Goal: Task Accomplishment & Management: Complete application form

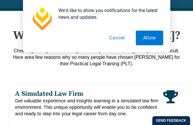
click at [122, 37] on button "Cancel" at bounding box center [117, 38] width 30 height 15
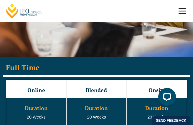
scroll to position [1033, 0]
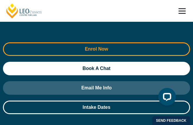
click at [116, 47] on span "Enrol Now" at bounding box center [97, 49] width 172 height 5
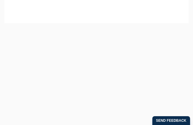
scroll to position [304, 0]
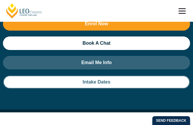
click at [127, 76] on link "Intake Dates" at bounding box center [96, 83] width 187 height 14
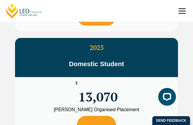
scroll to position [1815, 0]
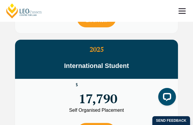
click at [180, 7] on link at bounding box center [183, 11] width 22 height 22
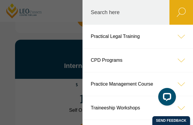
click at [175, 36] on icon at bounding box center [182, 37] width 24 height 24
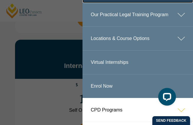
scroll to position [59, 0]
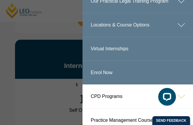
click at [180, 34] on icon at bounding box center [182, 25] width 24 height 24
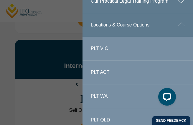
click at [122, 78] on link "PLT ACT" at bounding box center [138, 73] width 111 height 24
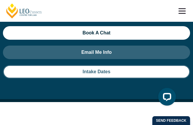
click at [103, 71] on link "Intake Dates" at bounding box center [96, 72] width 187 height 14
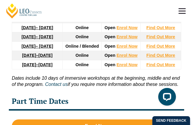
scroll to position [1277, 0]
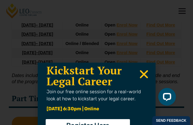
click at [141, 72] on icon "Close" at bounding box center [144, 75] width 12 height 12
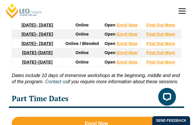
click at [40, 37] on link "22 June 2026 – 6 November 2026" at bounding box center [38, 34] width 32 height 5
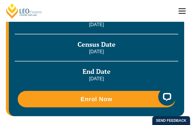
scroll to position [384, 0]
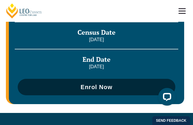
click at [115, 90] on span "Enrol Now" at bounding box center [97, 87] width 152 height 6
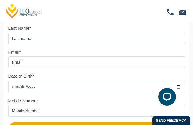
scroll to position [156, 0]
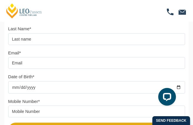
click at [62, 35] on input "text" at bounding box center [96, 39] width 177 height 12
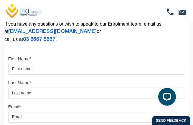
scroll to position [97, 0]
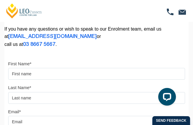
click at [36, 71] on input "First Name*" at bounding box center [96, 74] width 177 height 12
type input "Sophie"
type input "Chapman"
type input "sophieisabelchapman@gmail.com"
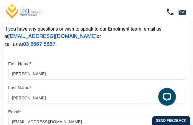
type input "0448046113"
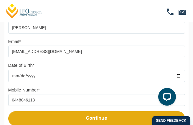
scroll to position [185, 0]
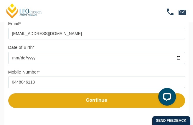
click at [14, 56] on input "Date of Birth*" at bounding box center [96, 58] width 177 height 12
click at [176, 60] on input "Date of Birth*" at bounding box center [96, 58] width 177 height 12
click at [11, 57] on input "Date of Birth*" at bounding box center [96, 58] width 177 height 12
drag, startPoint x: 14, startPoint y: 58, endPoint x: 17, endPoint y: 58, distance: 3.0
click at [14, 58] on input "Date of Birth*" at bounding box center [96, 58] width 177 height 12
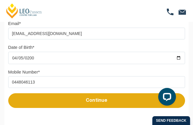
type input "2003-04-05"
drag, startPoint x: 41, startPoint y: 86, endPoint x: 17, endPoint y: 84, distance: 24.3
click at [17, 84] on input "0448046113" at bounding box center [96, 82] width 177 height 12
type input "0422374057"
click at [94, 100] on button "Continue" at bounding box center [96, 101] width 177 height 15
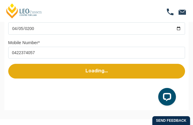
select select
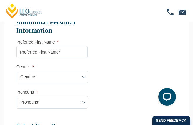
scroll to position [257, 0]
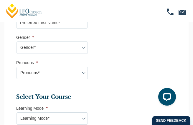
click at [62, 49] on select "Gender* Male Female Nonbinary Intersex Prefer not to disclose Other" at bounding box center [52, 48] width 71 height 12
select select "Female"
click at [17, 42] on select "Gender* Male Female Nonbinary Intersex Prefer not to disclose Other" at bounding box center [52, 48] width 71 height 12
click at [57, 71] on select "Pronouns* She/Her/Hers He/Him/His They/Them/Theirs Other Prefer not to disclose" at bounding box center [52, 73] width 71 height 12
select select "She/Her/Hers"
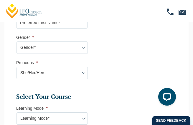
click at [17, 67] on select "Pronouns* She/Her/Hers He/Him/His They/Them/Theirs Other Prefer not to disclose" at bounding box center [52, 73] width 71 height 12
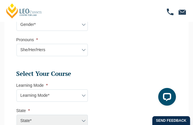
scroll to position [316, 0]
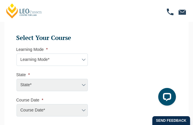
click at [60, 59] on select "Learning Mode* Online Full Time Learning Online Part Time Learning Blended Full…" at bounding box center [52, 60] width 71 height 12
select select "Online Full Time Learning"
click at [17, 54] on select "Learning Mode* Online Full Time Learning Online Part Time Learning Blended Full…" at bounding box center [52, 60] width 71 height 12
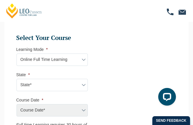
scroll to position [345, 0]
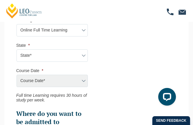
click at [62, 53] on select "State* National (ACT/NSW, VIC, QLD, SA, WA)" at bounding box center [52, 56] width 71 height 12
click at [59, 59] on select "State* National (ACT/NSW, VIC, QLD, SA, WA)" at bounding box center [52, 56] width 71 height 12
select select "National (ACT/NSW, VIC, QLD, SA, WA)"
click at [17, 50] on select "State* National (ACT/NSW, VIC, QLD, SA, WA)" at bounding box center [52, 56] width 71 height 12
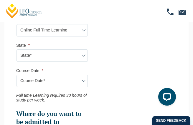
click at [58, 79] on select "Course Date* September 2025 (22-Sep-2025 to 20-Feb-2026) December 2025 (08-Dec-…" at bounding box center [52, 81] width 71 height 12
select select "June 2026 (22-Jun-2026 to 06-Nov-2026)"
click at [17, 75] on select "Course Date* September 2025 (22-Sep-2025 to 20-Feb-2026) December 2025 (08-Dec-…" at bounding box center [52, 81] width 71 height 12
type input "Intake 07 June 2026 FT"
type input "Practical Legal Training (NAT)"
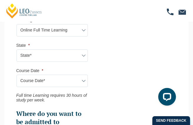
select select "NAT PLT (JUN) 2026 Full Time Online"
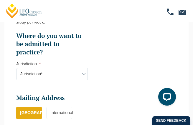
scroll to position [434, 0]
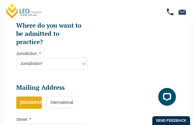
click at [73, 65] on select "Jurisdiction* VIC ACT/NSW SA WA QLD" at bounding box center [52, 64] width 71 height 12
select select "ACT/NSW"
click at [17, 58] on select "Jurisdiction* VIC ACT/NSW SA WA QLD" at bounding box center [52, 64] width 71 height 12
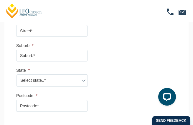
scroll to position [522, 0]
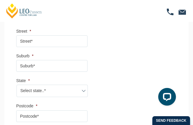
click at [35, 36] on input "Street *" at bounding box center [51, 41] width 71 height 12
click at [35, 71] on input "Suburb *" at bounding box center [51, 66] width 71 height 12
click at [69, 45] on input "15/5" at bounding box center [51, 41] width 71 height 12
type input "15/5 Wise Street"
click at [49, 68] on input "Suburb *" at bounding box center [51, 66] width 71 height 12
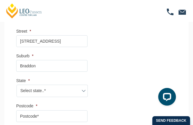
type input "Braddon"
click at [45, 90] on select "Select state..* VIC WA QLD SA NSW NT ACT TAS" at bounding box center [52, 91] width 71 height 12
select select "ACT"
click at [17, 85] on select "Select state..* VIC WA QLD SA NSW NT ACT TAS" at bounding box center [52, 91] width 71 height 12
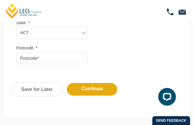
scroll to position [581, 0]
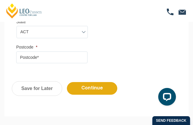
click at [44, 60] on input "Postcode *" at bounding box center [51, 58] width 71 height 12
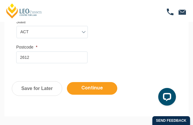
type input "2612"
click at [108, 90] on input "Continue" at bounding box center [92, 88] width 50 height 13
select select "Online Full Time Learning"
select select "National (ACT/NSW, VIC, QLD, SA, WA)"
select select
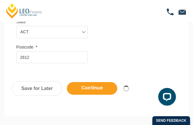
select select "June 2026 (22-Jun-2026 to 06-Nov-2026)"
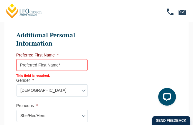
scroll to position [259, 0]
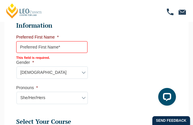
click at [54, 44] on input "Preferred First Name *" at bounding box center [51, 47] width 71 height 12
type input "Sophie"
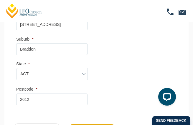
scroll to position [554, 0]
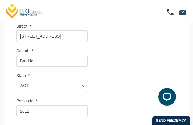
click at [22, 36] on input "15/5 Wise Street" at bounding box center [51, 36] width 71 height 12
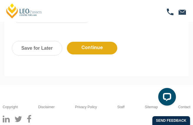
scroll to position [643, 0]
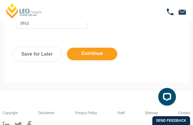
type input "14/5 Wise Street"
click at [91, 53] on input "Continue" at bounding box center [92, 54] width 50 height 13
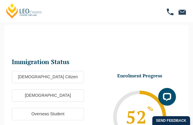
scroll to position [20, 0]
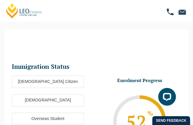
click at [70, 81] on label "Australian Citizen" at bounding box center [48, 82] width 72 height 12
click at [0, 0] on input "Australian Citizen" at bounding box center [0, 0] width 0 height 0
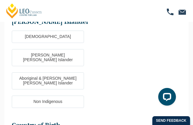
scroll to position [227, 0]
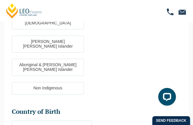
click at [74, 82] on label "Non Indigenous" at bounding box center [48, 88] width 72 height 12
click at [0, 0] on input "Non Indigenous" at bounding box center [0, 0] width 0 height 0
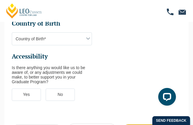
scroll to position [286, 0]
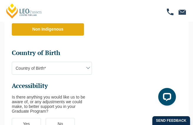
click at [65, 62] on span "Country of Birth*" at bounding box center [52, 68] width 80 height 12
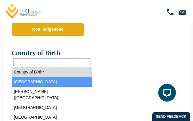
select select "Australia 1101"
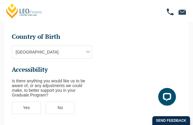
scroll to position [316, 0]
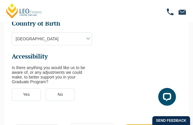
click at [57, 89] on label "No" at bounding box center [60, 95] width 29 height 12
click at [0, 0] on input "No" at bounding box center [0, 0] width 0 height 0
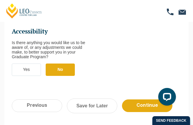
scroll to position [375, 0]
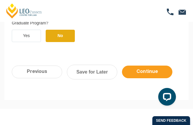
click at [162, 66] on input "Continue" at bounding box center [147, 72] width 50 height 13
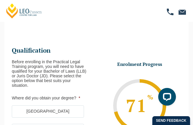
scroll to position [50, 0]
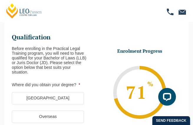
click at [57, 98] on label "Australia" at bounding box center [48, 98] width 72 height 12
click at [0, 0] on input "Australia" at bounding box center [0, 0] width 0 height 0
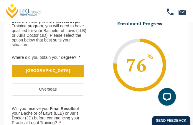
scroll to position [109, 0]
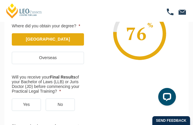
click at [67, 103] on label "No" at bounding box center [60, 105] width 29 height 12
click at [0, 0] on input "No" at bounding box center [0, 0] width 0 height 0
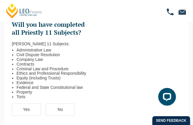
scroll to position [257, 0]
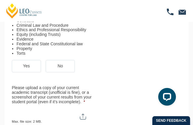
click at [37, 68] on label "Yes" at bounding box center [26, 66] width 29 height 12
click at [0, 0] on input "Yes" at bounding box center [0, 0] width 0 height 0
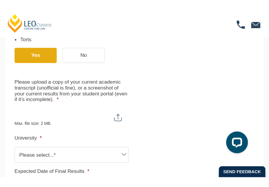
scroll to position [272, 0]
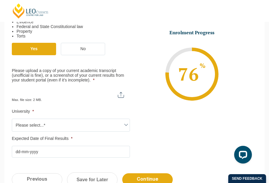
click at [89, 120] on span "Please select...*" at bounding box center [71, 125] width 118 height 12
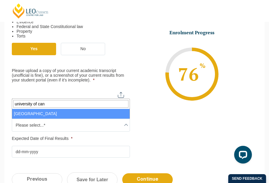
type input "university of can"
select select "University of Canberra"
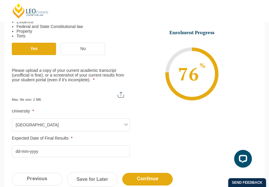
type input "C:\fakepath\Transcript.pdf"
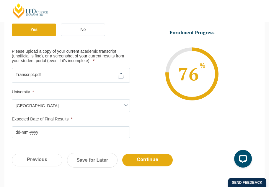
scroll to position [301, 0]
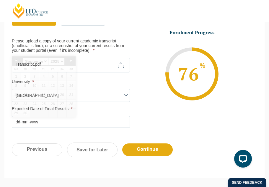
click at [20, 122] on input "Expected Date of Final Results *" at bounding box center [71, 122] width 118 height 12
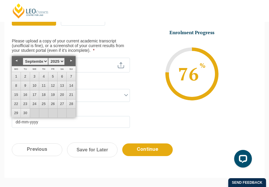
click at [61, 59] on select "1925 1926 1927 1928 1929 1930 1931 1932 1933 1934 1935 1936 1937 1938 1939 1940…" at bounding box center [56, 61] width 17 height 7
click at [45, 61] on select "January February March April May June July August September October November De…" at bounding box center [35, 61] width 25 height 7
click at [54, 113] on link "30" at bounding box center [52, 113] width 9 height 9
type input "30-10-2026"
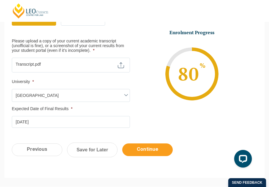
click at [157, 125] on input "Continue" at bounding box center [147, 150] width 50 height 13
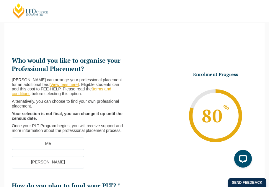
scroll to position [32, 0]
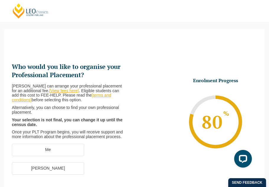
click at [70, 125] on label "Me" at bounding box center [48, 150] width 72 height 12
click at [0, 0] on input "Me" at bounding box center [0, 0] width 0 height 0
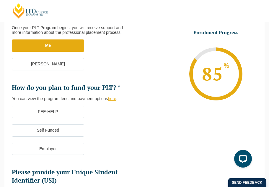
scroll to position [151, 0]
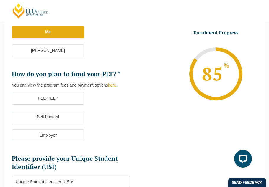
click at [68, 97] on label "FEE-HELP" at bounding box center [48, 98] width 72 height 12
click at [0, 0] on input "FEE-HELP" at bounding box center [0, 0] width 0 height 0
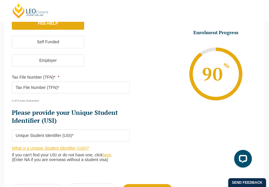
scroll to position [239, 0]
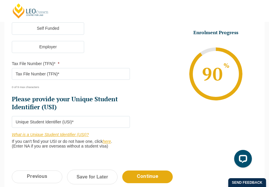
drag, startPoint x: 43, startPoint y: 60, endPoint x: 44, endPoint y: 71, distance: 11.9
click at [44, 74] on input "Tax File Number (TFN)* *" at bounding box center [71, 74] width 118 height 12
type input "598988935"
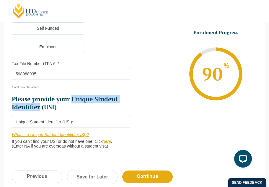
drag, startPoint x: 72, startPoint y: 100, endPoint x: 40, endPoint y: 107, distance: 32.7
click at [40, 107] on h2 "Please provide your Unique Student Identifier (USI)" at bounding box center [71, 103] width 118 height 17
copy h2 "Unique Student Identifier"
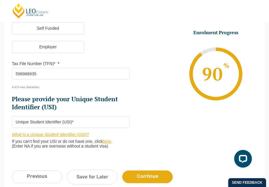
click at [78, 120] on input "Please provide your Unique Student Identifier (USI) *" at bounding box center [71, 122] width 118 height 12
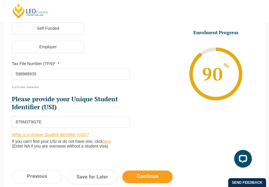
type input "875M3T9GTE"
click at [157, 125] on input "Continue" at bounding box center [147, 177] width 50 height 13
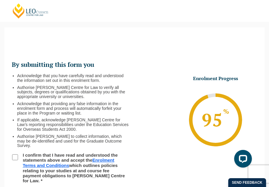
scroll to position [32, 0]
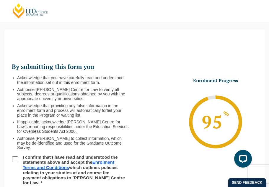
click at [16, 125] on li "I confirm that I have read and understood the statements above and accept the E…" at bounding box center [73, 170] width 123 height 31
click at [14, 125] on input "I confirm that I have read and understood the statements above and accept the E…" at bounding box center [15, 160] width 6 height 6
checkbox input "true"
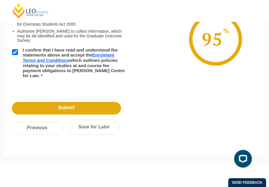
scroll to position [151, 0]
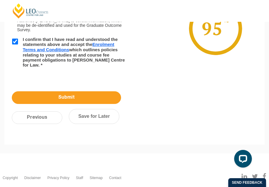
click at [87, 93] on input "Submit" at bounding box center [66, 98] width 109 height 13
